Goal: Find specific page/section: Find specific page/section

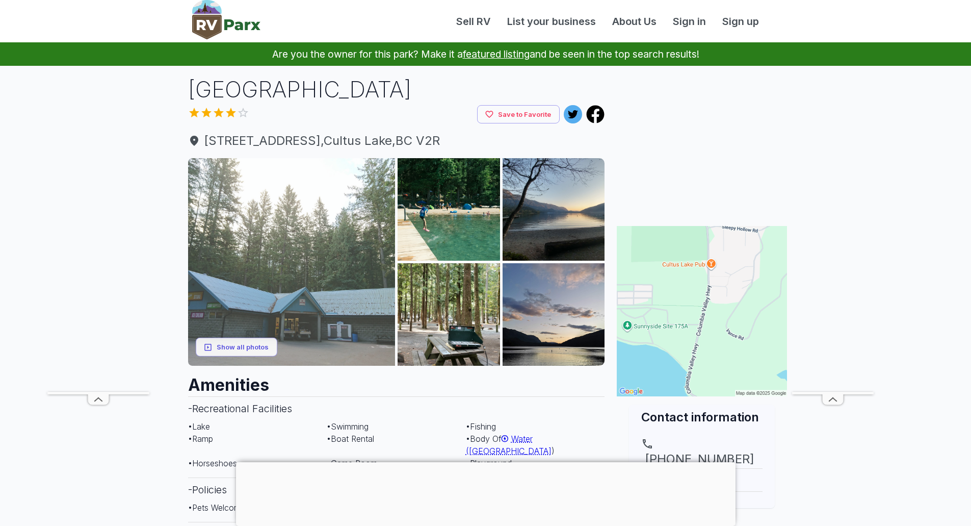
click at [231, 242] on img at bounding box center [291, 261] width 207 height 207
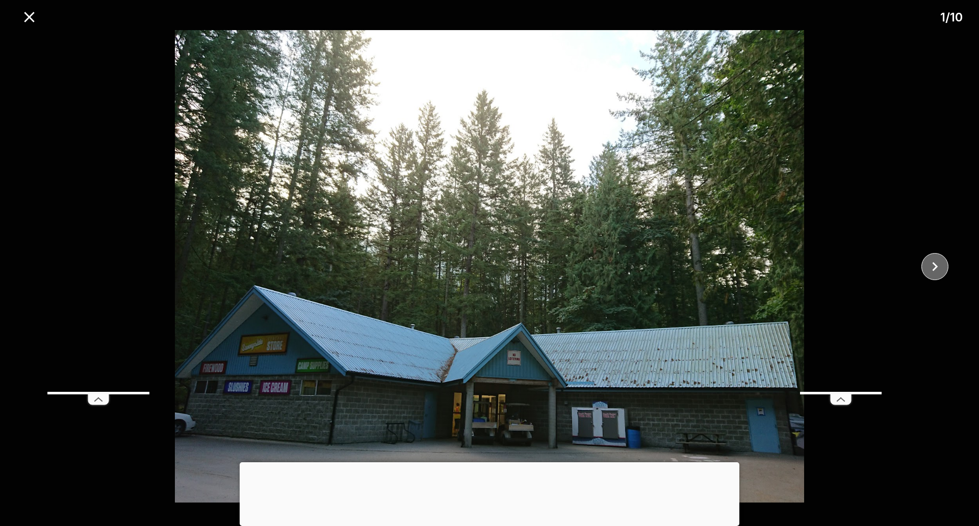
click at [934, 271] on icon "close" at bounding box center [935, 266] width 18 height 18
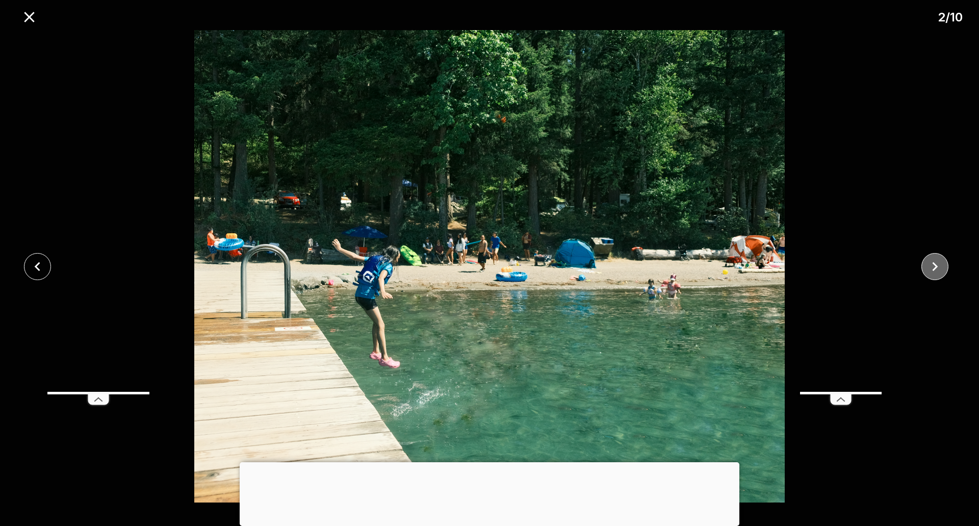
click at [934, 271] on icon "close" at bounding box center [935, 266] width 18 height 18
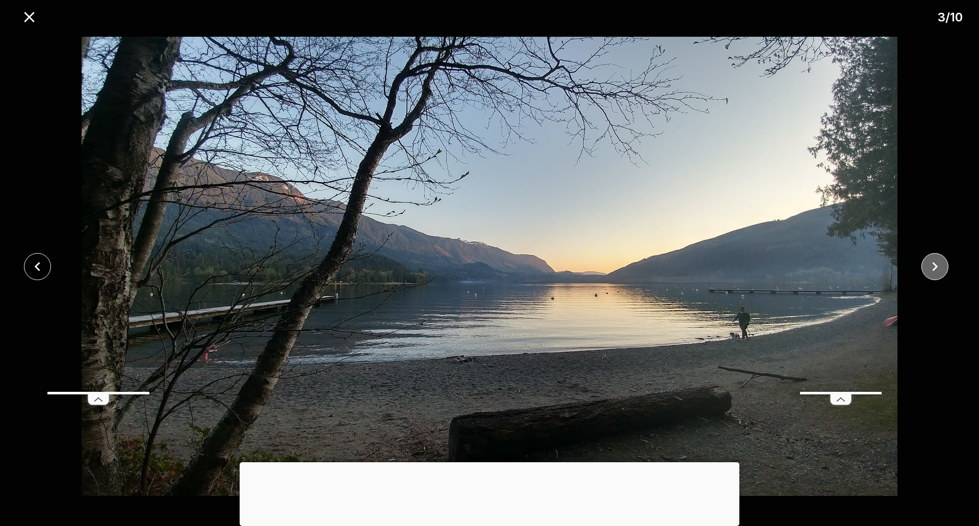
click at [934, 271] on icon "close" at bounding box center [935, 266] width 18 height 18
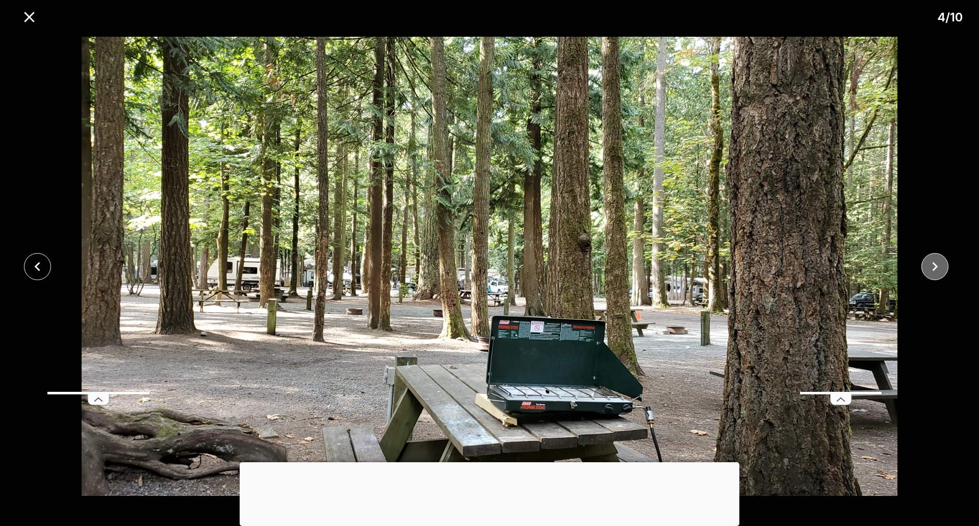
click at [934, 271] on icon "close" at bounding box center [935, 266] width 18 height 18
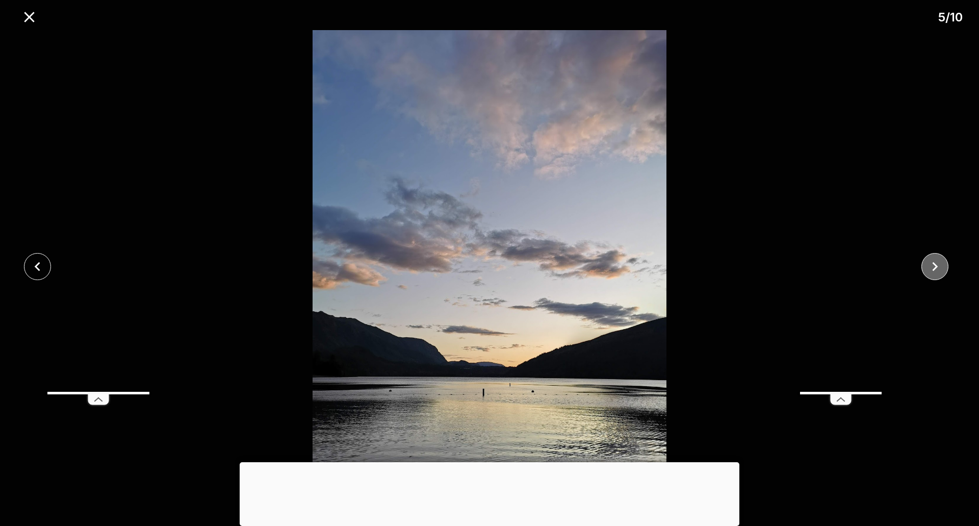
click at [934, 271] on icon "close" at bounding box center [935, 266] width 18 height 18
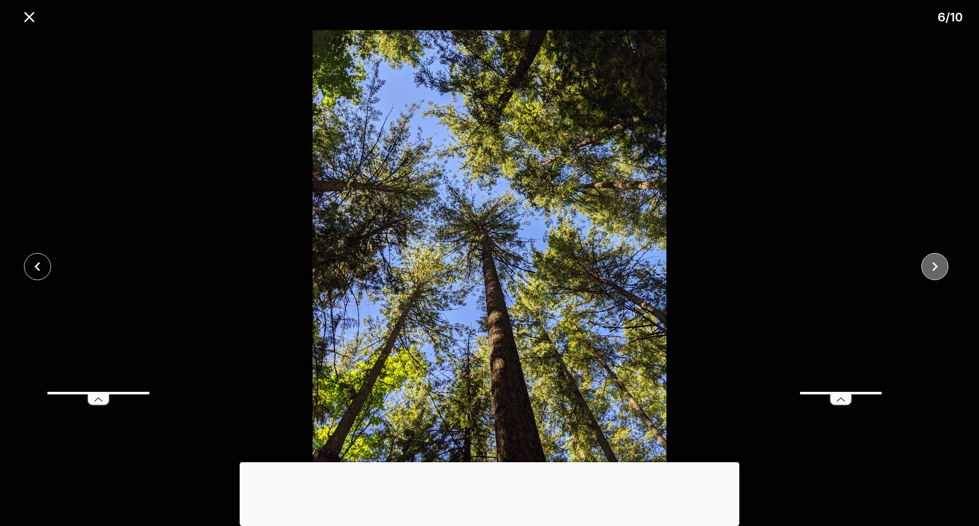
click at [934, 271] on icon "close" at bounding box center [935, 266] width 18 height 18
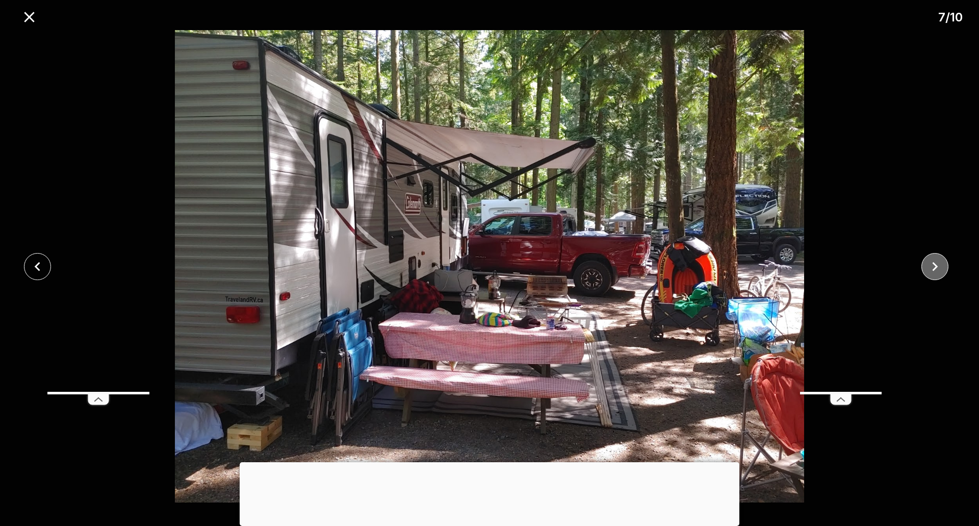
click at [934, 271] on icon "close" at bounding box center [935, 266] width 18 height 18
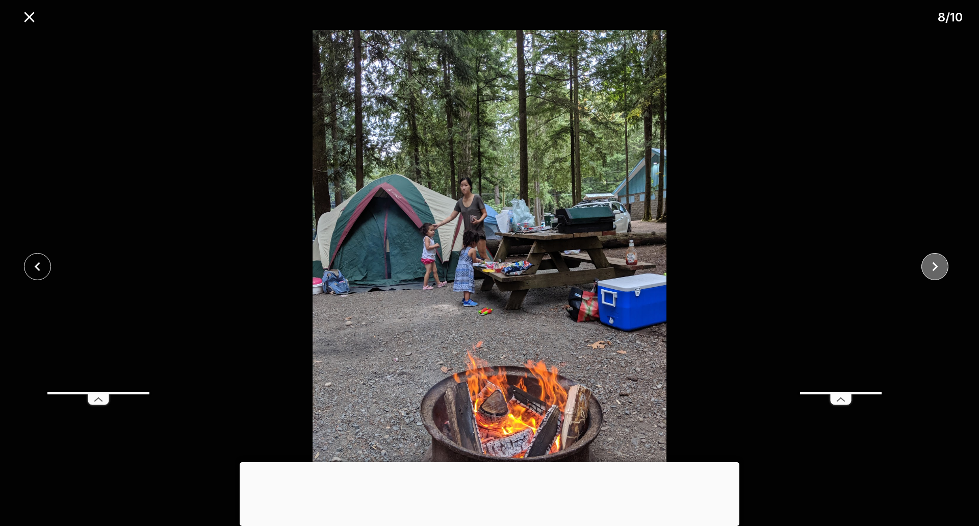
click at [934, 271] on icon "close" at bounding box center [935, 266] width 18 height 18
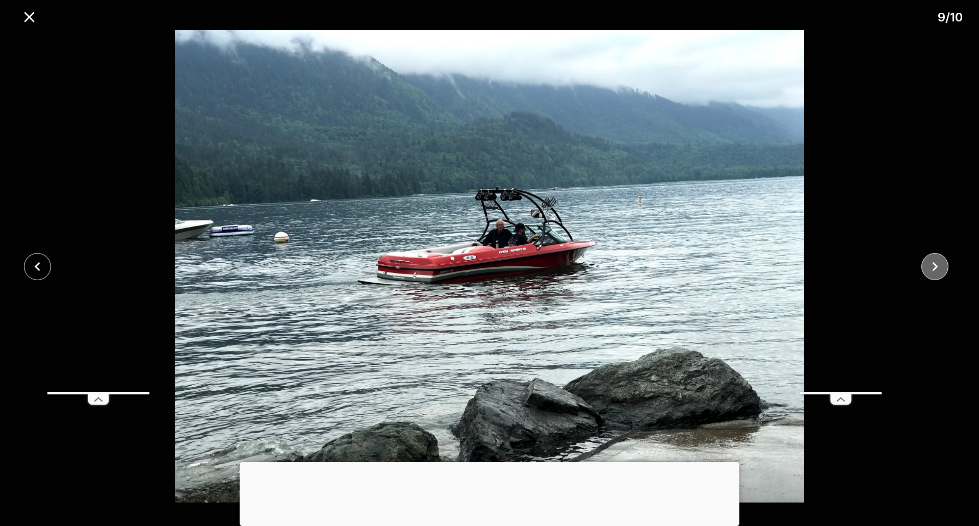
click at [934, 271] on icon "close" at bounding box center [935, 266] width 18 height 18
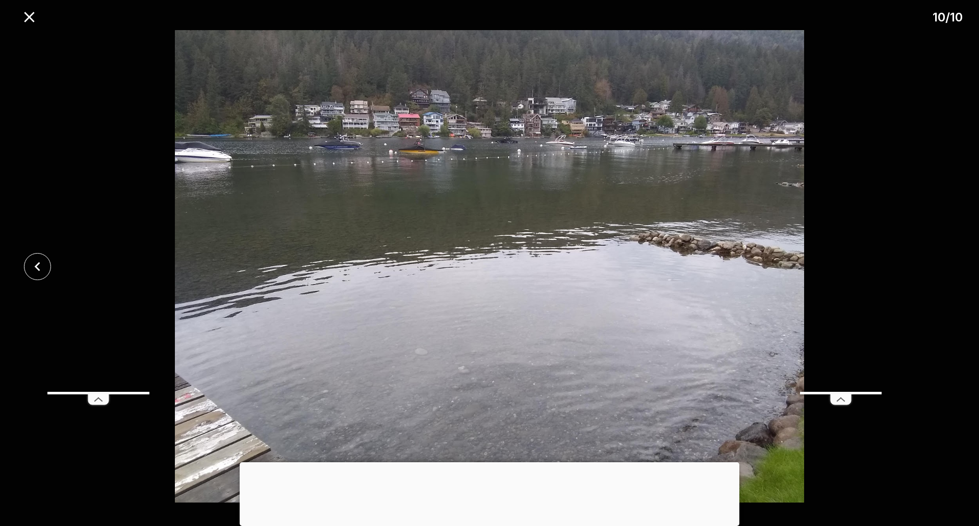
click at [934, 271] on div at bounding box center [489, 266] width 979 height 472
click at [970, 74] on div at bounding box center [489, 266] width 979 height 472
click at [24, 20] on icon "close" at bounding box center [29, 17] width 18 height 18
